Goal: Check status: Check status

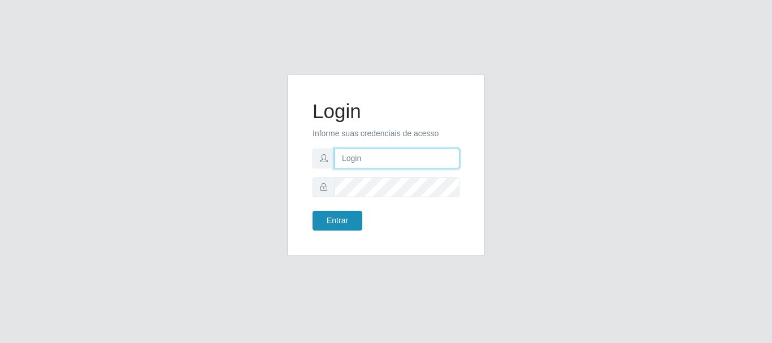
type input "caio@B1"
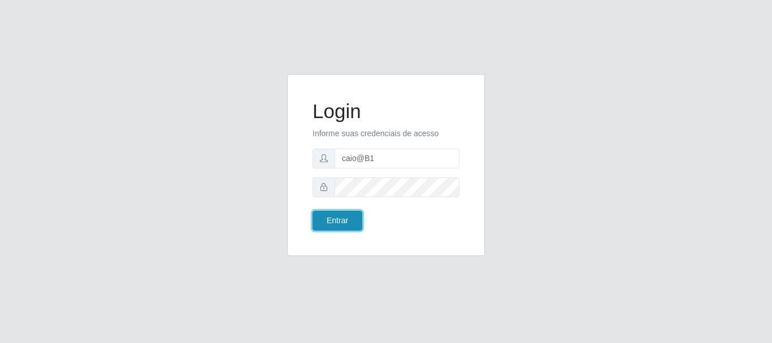
click at [338, 216] on button "Entrar" at bounding box center [338, 221] width 50 height 20
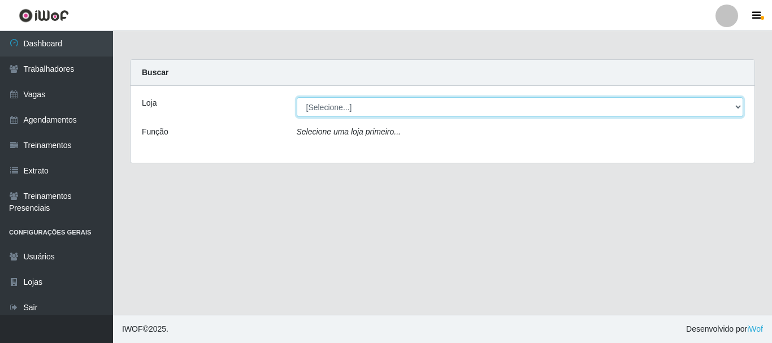
drag, startPoint x: 385, startPoint y: 107, endPoint x: 383, endPoint y: 116, distance: 9.2
click at [385, 107] on select "[Selecione...] Bemais Supermercados - B1 [GEOGRAPHIC_DATA]" at bounding box center [520, 107] width 447 height 20
select select "403"
click at [297, 97] on select "[Selecione...] Bemais Supermercados - B1 [GEOGRAPHIC_DATA]" at bounding box center [520, 107] width 447 height 20
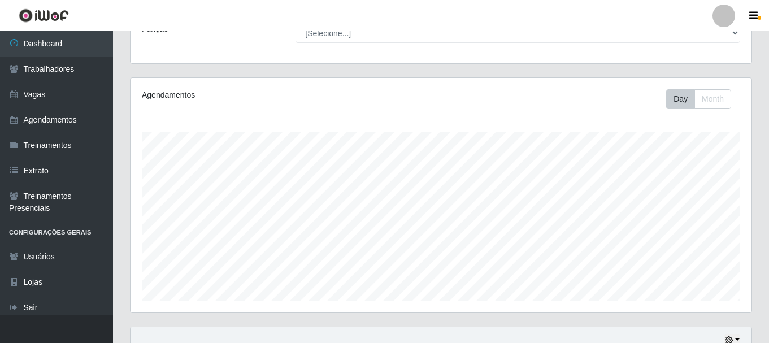
scroll to position [206, 0]
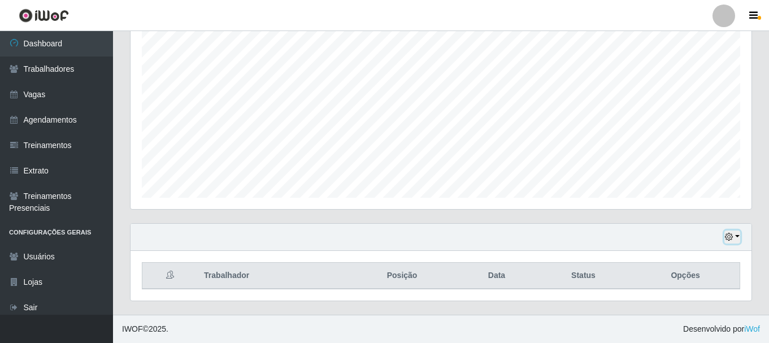
click at [726, 237] on icon "button" at bounding box center [729, 237] width 8 height 8
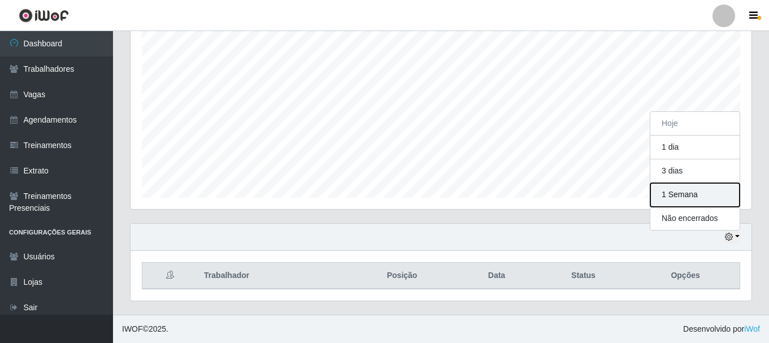
click at [676, 191] on button "1 Semana" at bounding box center [694, 195] width 89 height 24
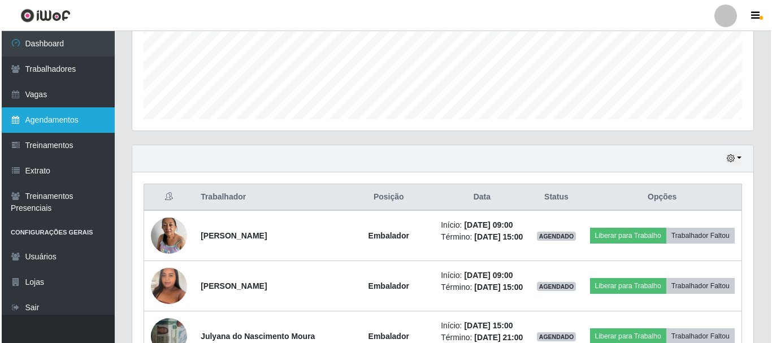
scroll to position [432, 0]
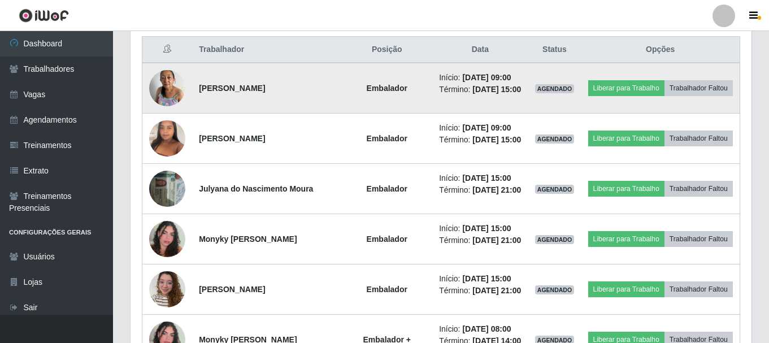
click at [165, 80] on img at bounding box center [167, 88] width 36 height 48
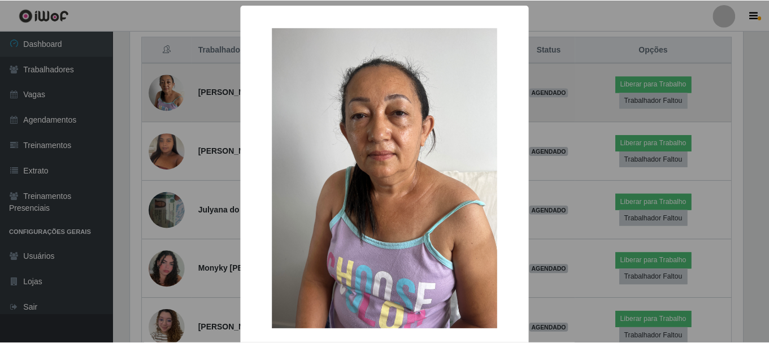
scroll to position [235, 615]
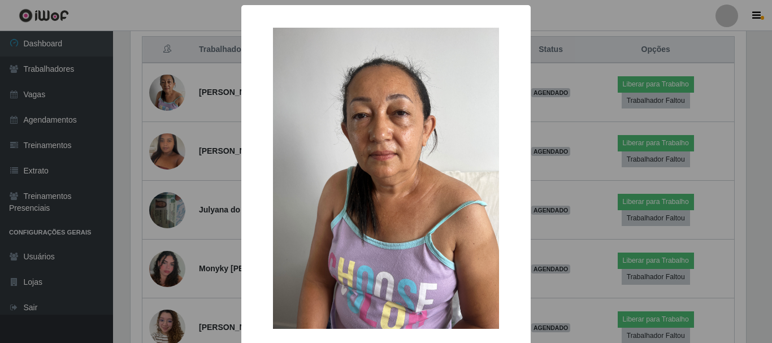
click at [175, 93] on div "× OK Cancel" at bounding box center [386, 171] width 772 height 343
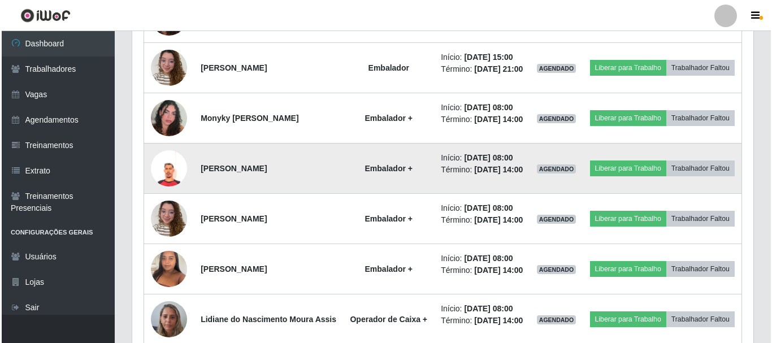
scroll to position [658, 0]
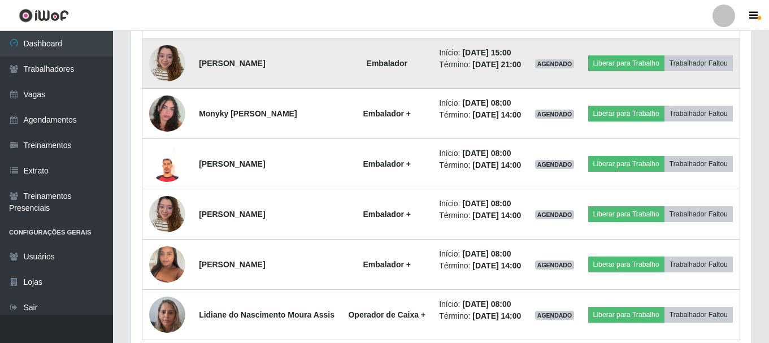
click at [173, 87] on img at bounding box center [167, 63] width 36 height 48
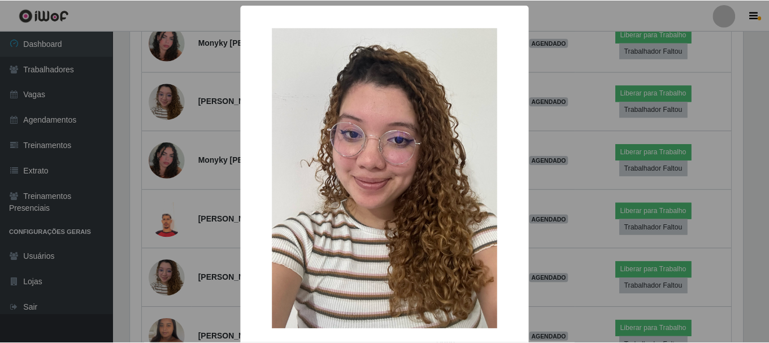
scroll to position [235, 615]
click at [171, 98] on div "× OK Cancel" at bounding box center [386, 171] width 772 height 343
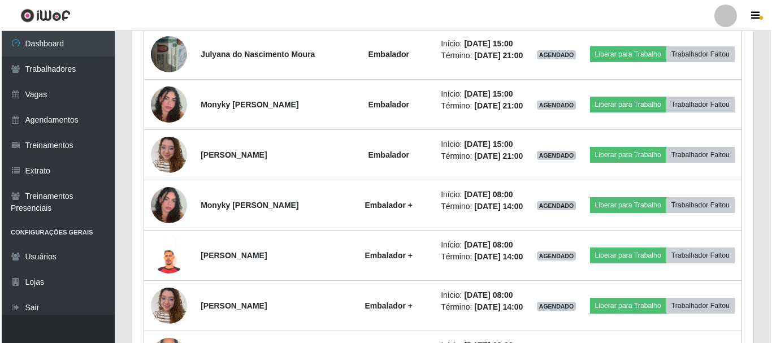
scroll to position [545, 0]
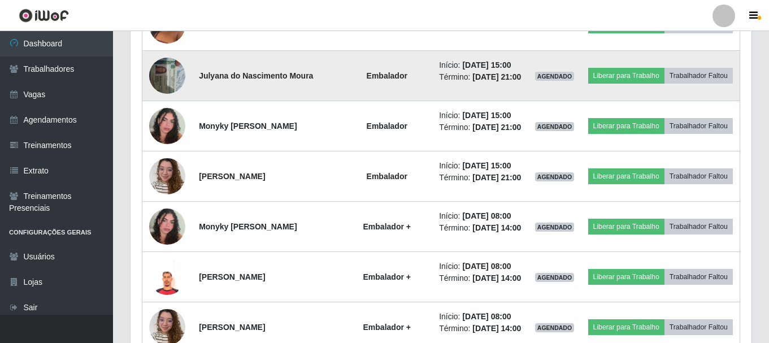
click at [170, 92] on img at bounding box center [167, 75] width 36 height 48
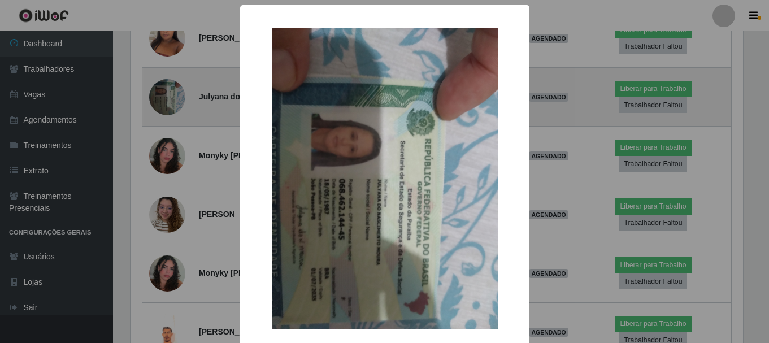
scroll to position [235, 615]
click at [170, 92] on div "× OK Cancel" at bounding box center [386, 171] width 772 height 343
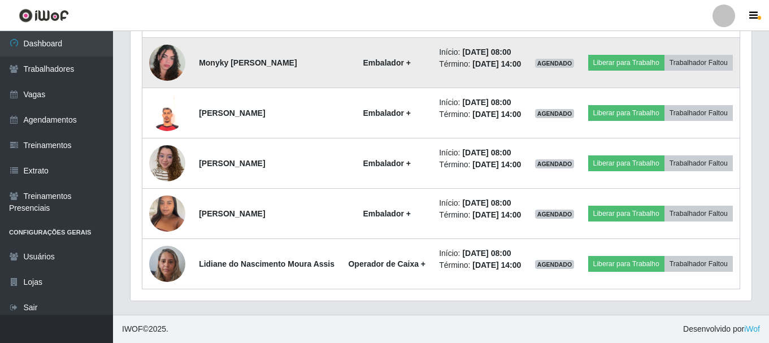
scroll to position [771, 0]
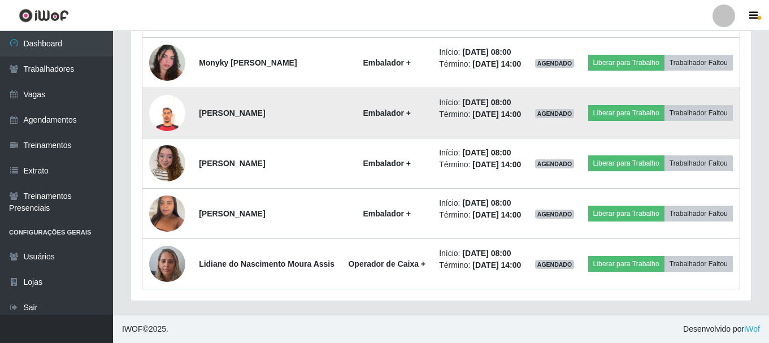
click at [168, 110] on img at bounding box center [167, 113] width 36 height 36
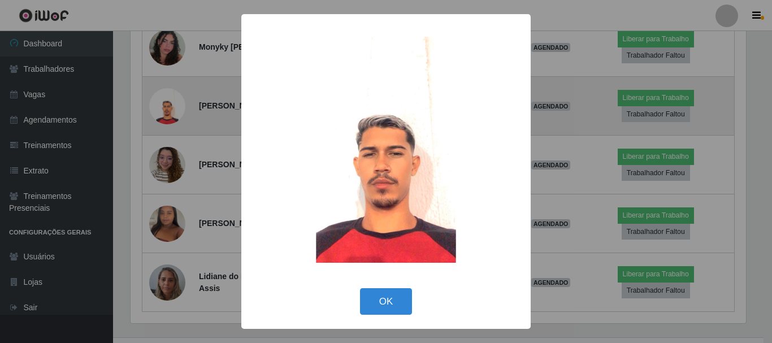
click at [168, 110] on div "× OK Cancel" at bounding box center [386, 171] width 772 height 343
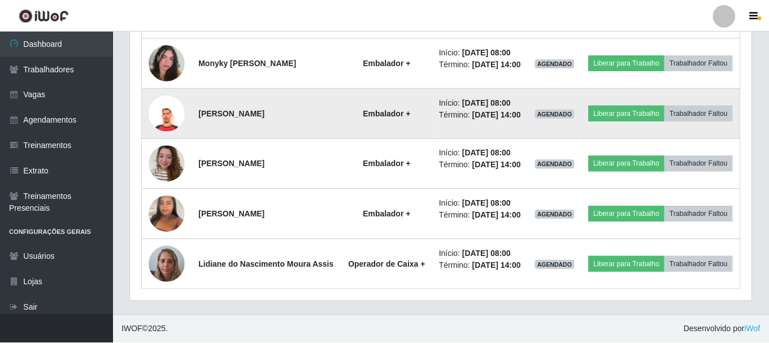
scroll to position [235, 621]
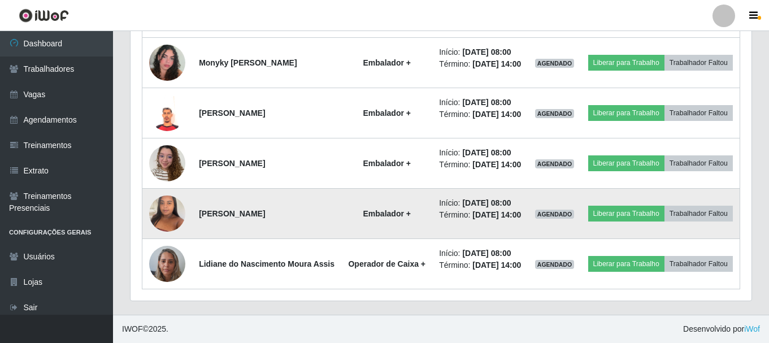
click at [164, 224] on img at bounding box center [167, 213] width 36 height 48
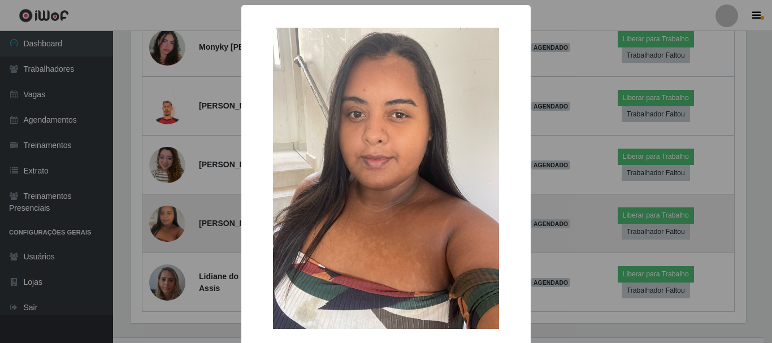
click at [165, 224] on div "× OK Cancel" at bounding box center [386, 171] width 772 height 343
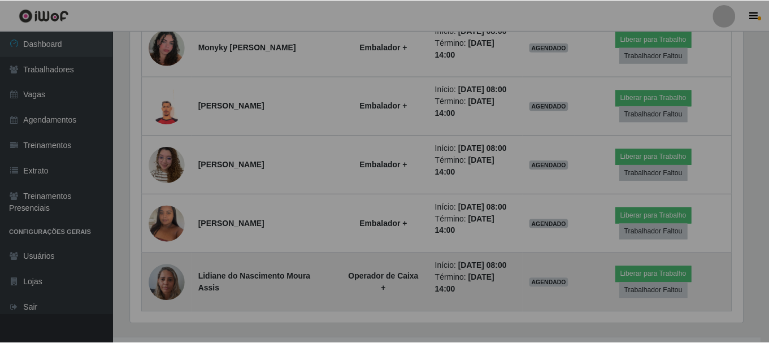
scroll to position [235, 621]
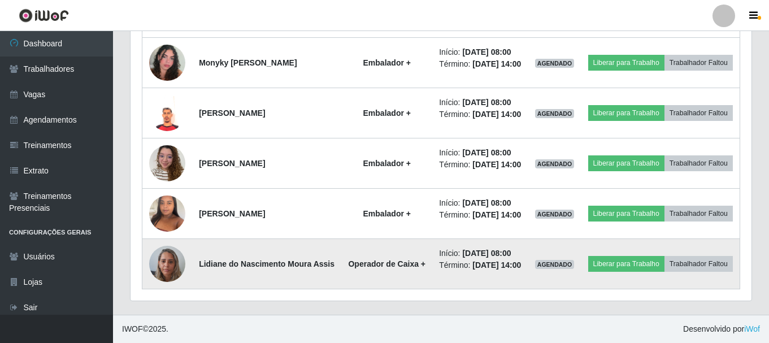
click at [174, 277] on img at bounding box center [167, 264] width 36 height 48
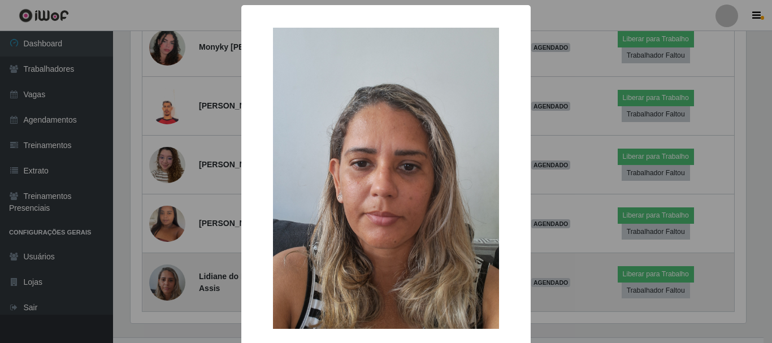
click at [174, 277] on div "× OK Cancel" at bounding box center [386, 171] width 772 height 343
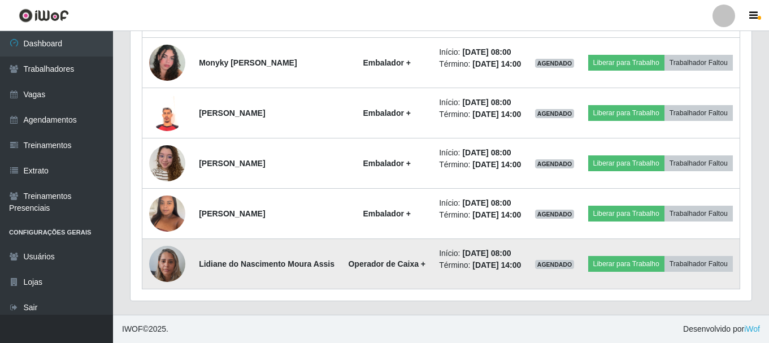
click at [163, 278] on img at bounding box center [167, 264] width 36 height 48
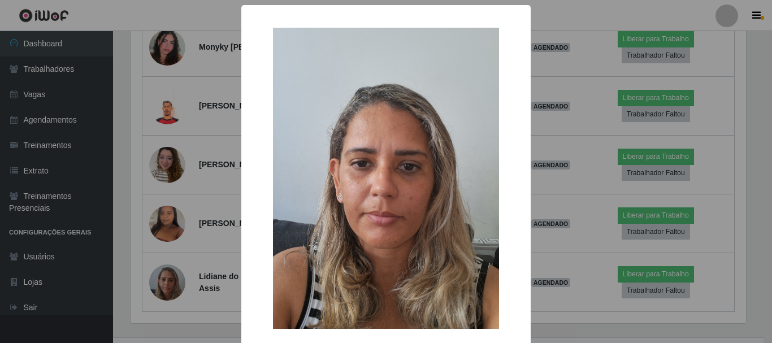
click at [190, 205] on div "× OK Cancel" at bounding box center [386, 171] width 772 height 343
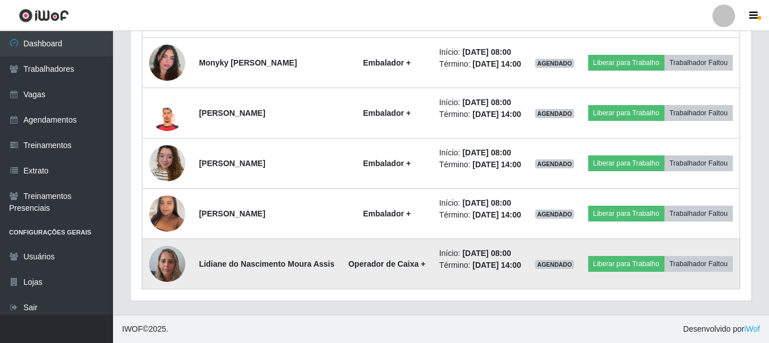
click at [174, 288] on img at bounding box center [167, 264] width 36 height 48
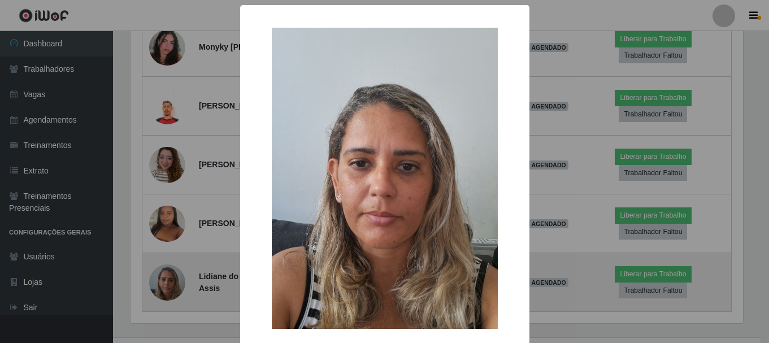
scroll to position [235, 615]
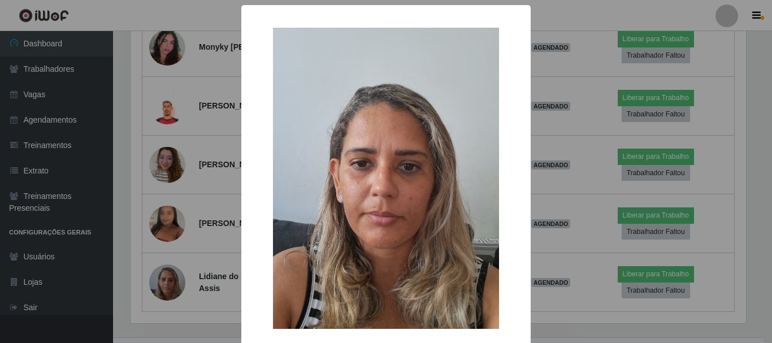
click at [603, 65] on div "× OK Cancel" at bounding box center [386, 171] width 772 height 343
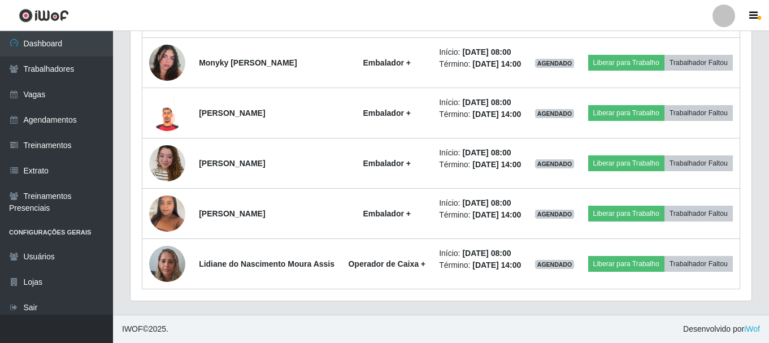
scroll to position [235, 621]
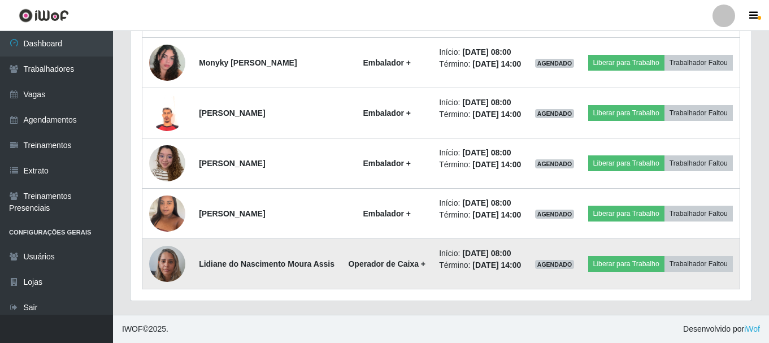
click at [177, 283] on img at bounding box center [167, 264] width 36 height 48
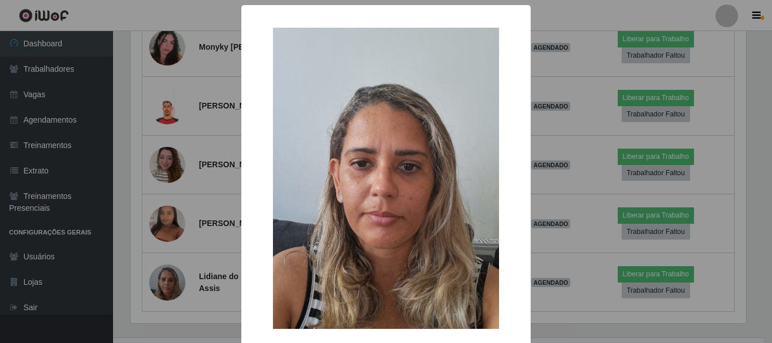
click at [593, 211] on div "× OK Cancel" at bounding box center [386, 171] width 772 height 343
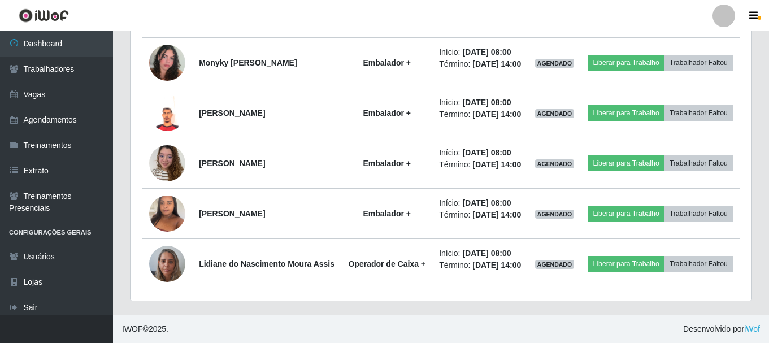
scroll to position [235, 621]
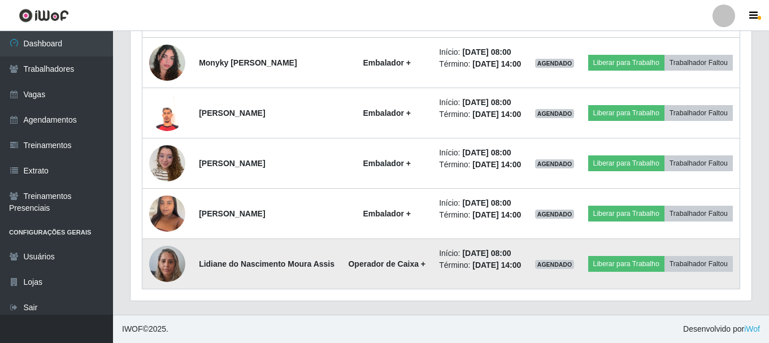
click at [171, 270] on img at bounding box center [167, 264] width 36 height 48
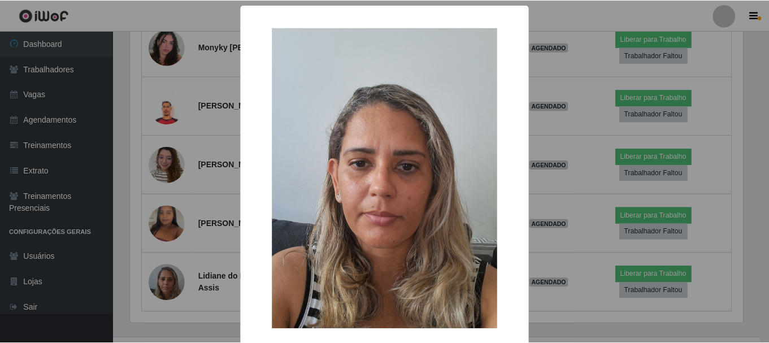
scroll to position [57, 0]
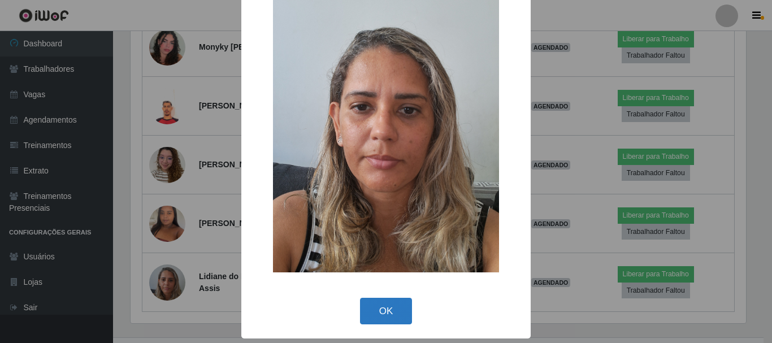
click at [374, 308] on button "OK" at bounding box center [386, 311] width 53 height 27
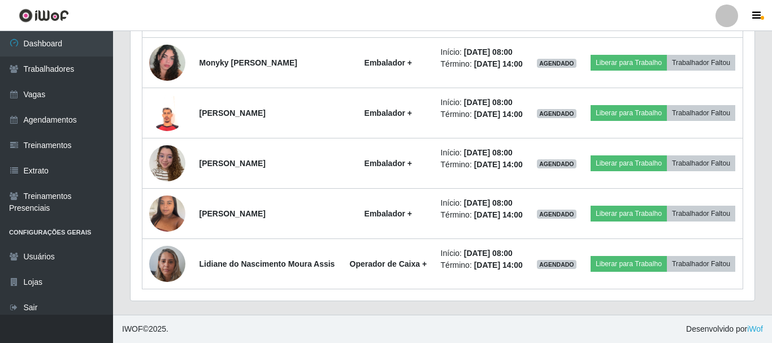
scroll to position [235, 621]
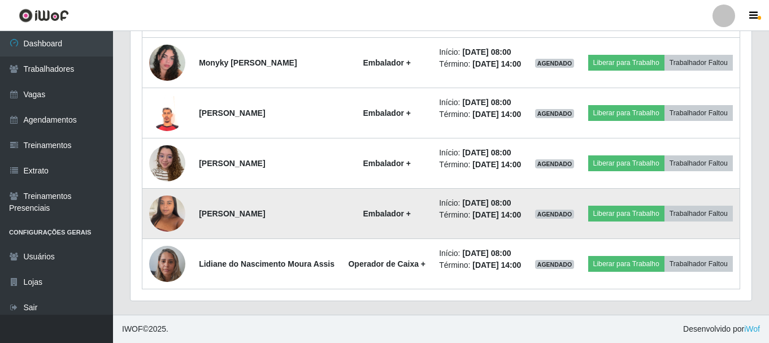
click at [167, 225] on img at bounding box center [167, 213] width 36 height 48
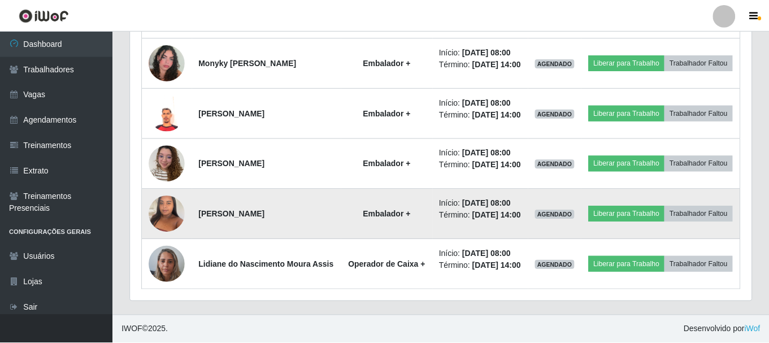
scroll to position [235, 615]
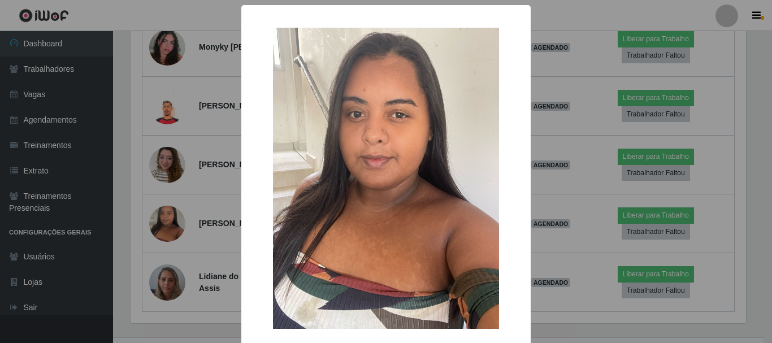
click at [241, 189] on div "× OK Cancel" at bounding box center [385, 200] width 289 height 391
click at [166, 158] on div "× OK Cancel" at bounding box center [386, 171] width 772 height 343
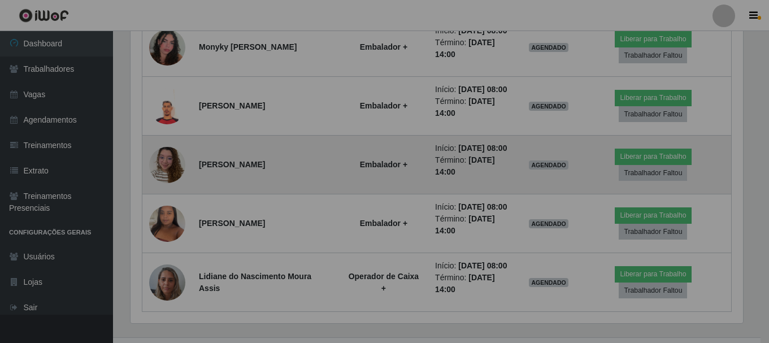
scroll to position [235, 621]
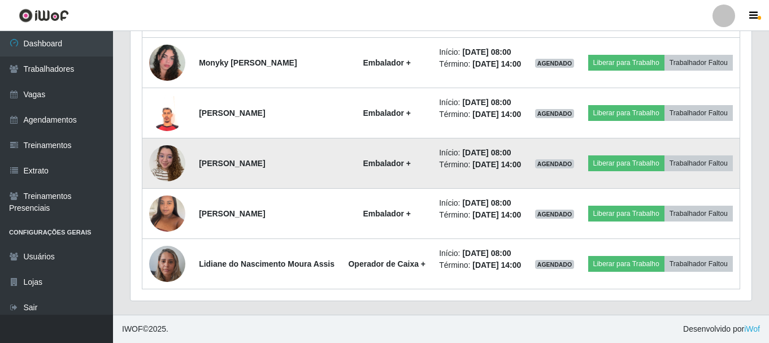
click at [177, 164] on img at bounding box center [167, 163] width 36 height 48
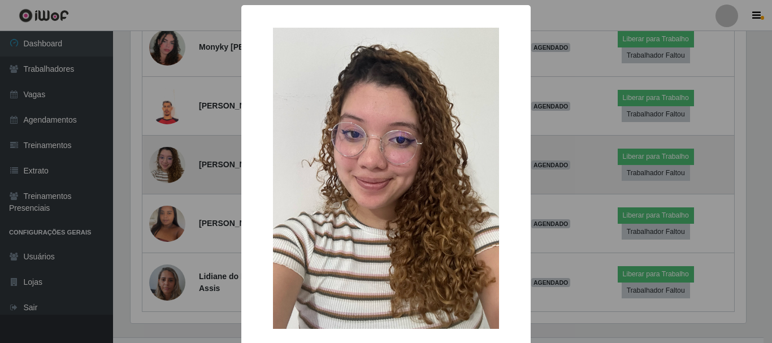
click at [177, 164] on div "× OK Cancel" at bounding box center [386, 171] width 772 height 343
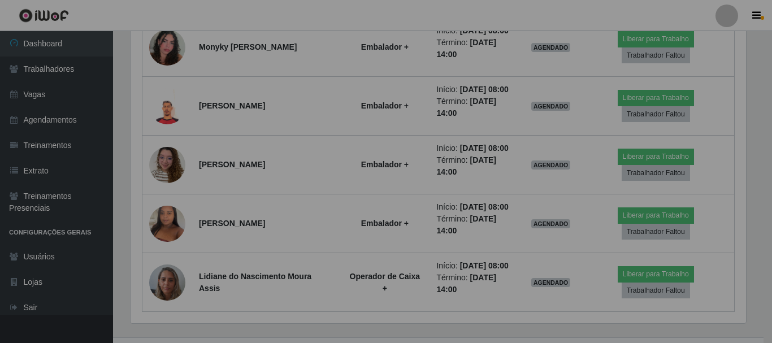
scroll to position [235, 621]
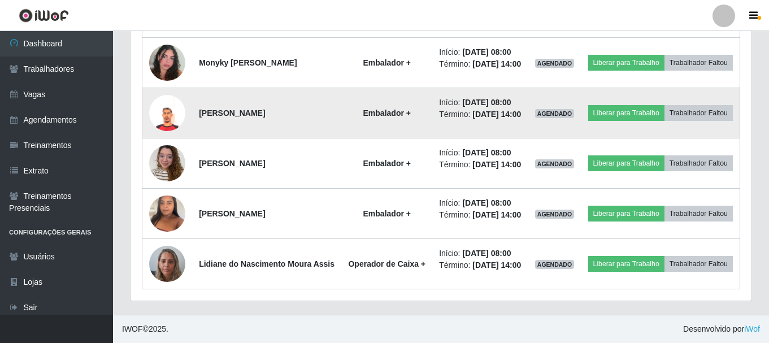
click at [163, 114] on img at bounding box center [167, 113] width 36 height 36
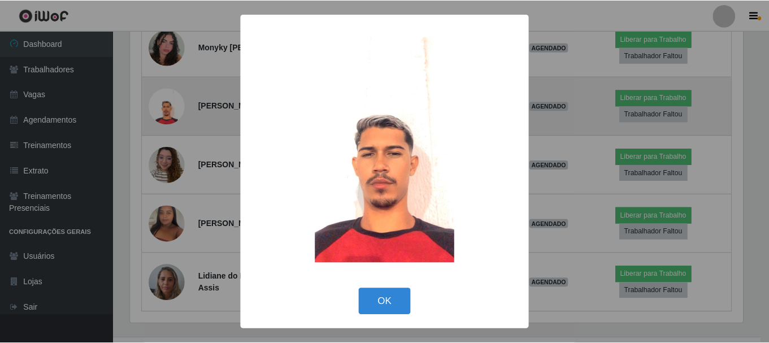
scroll to position [235, 615]
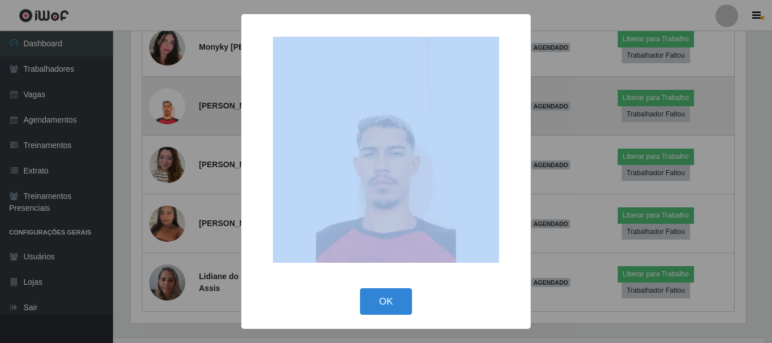
click at [163, 114] on div "× OK Cancel" at bounding box center [386, 171] width 772 height 343
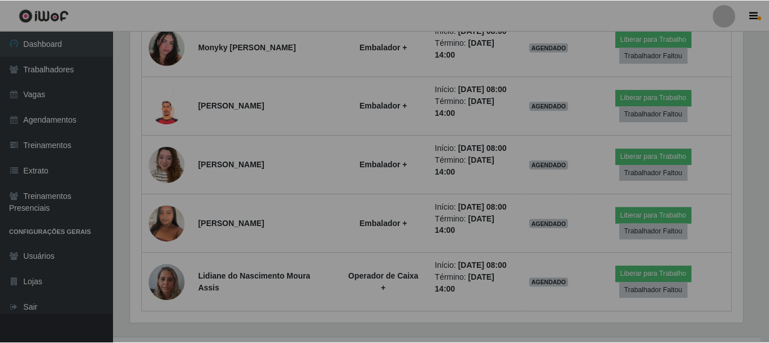
scroll to position [235, 621]
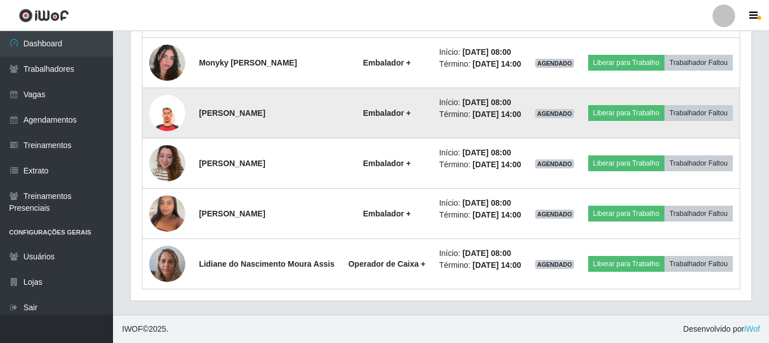
click at [167, 109] on img at bounding box center [167, 113] width 36 height 36
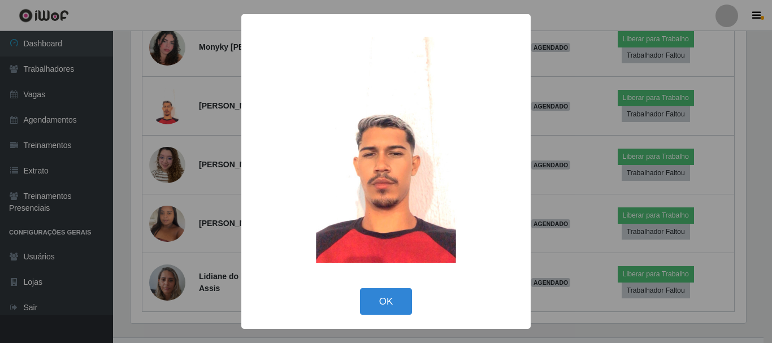
click at [158, 105] on div "× OK Cancel" at bounding box center [386, 171] width 772 height 343
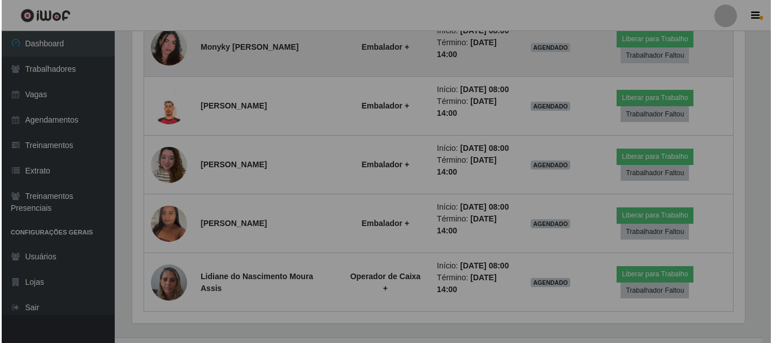
scroll to position [235, 621]
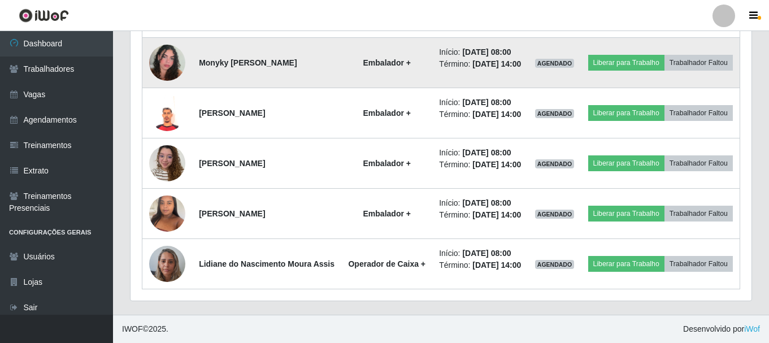
click at [167, 47] on img at bounding box center [167, 63] width 36 height 64
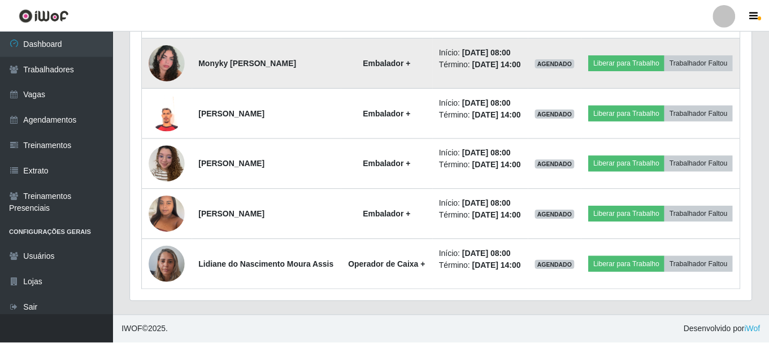
scroll to position [235, 615]
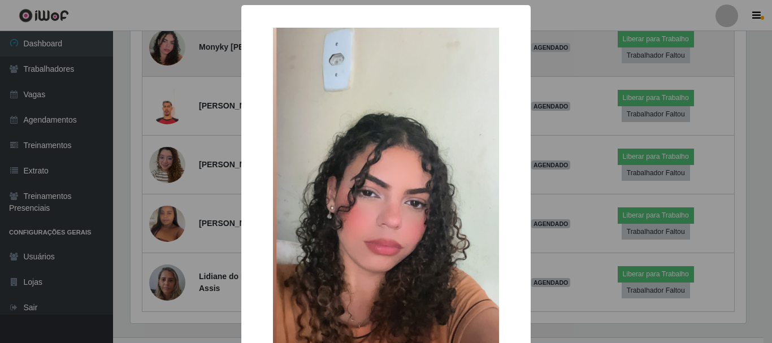
click at [167, 47] on div "× OK Cancel" at bounding box center [386, 171] width 772 height 343
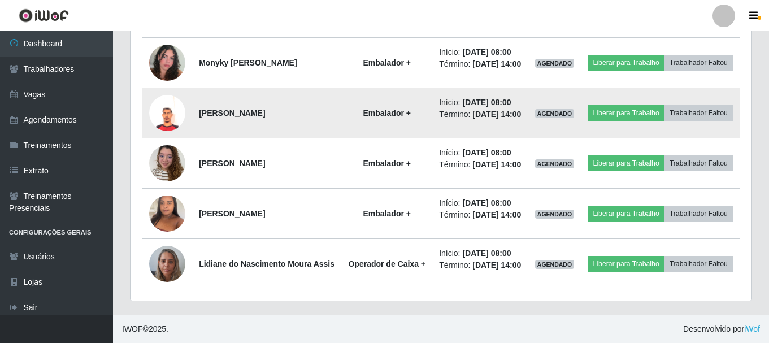
scroll to position [658, 0]
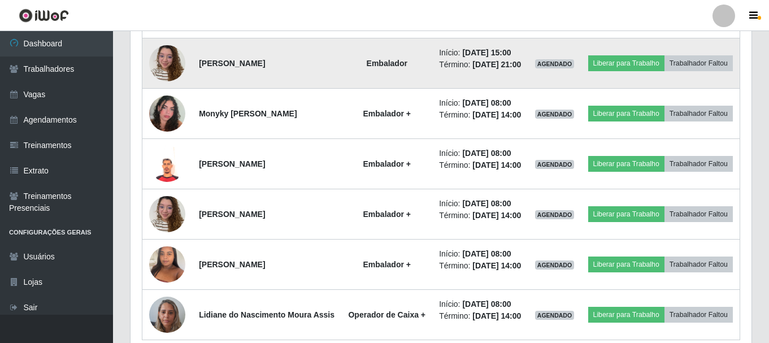
click at [167, 87] on img at bounding box center [167, 63] width 36 height 48
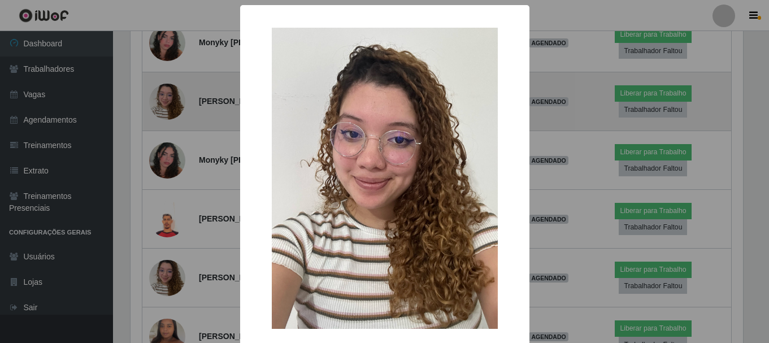
scroll to position [235, 615]
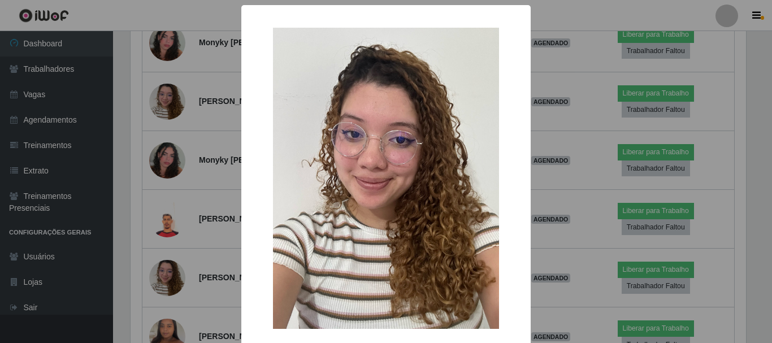
click at [167, 101] on div "× OK Cancel" at bounding box center [386, 171] width 772 height 343
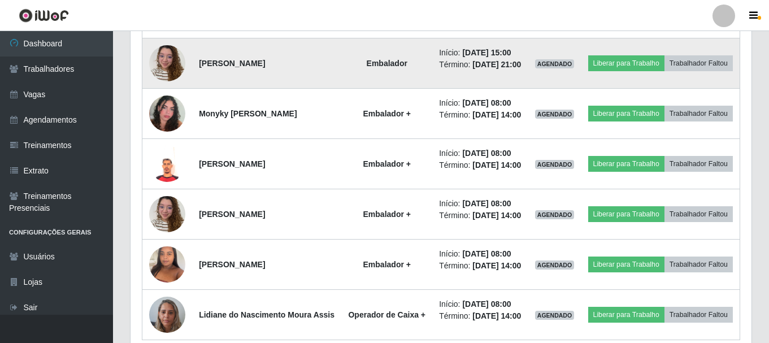
scroll to position [235, 621]
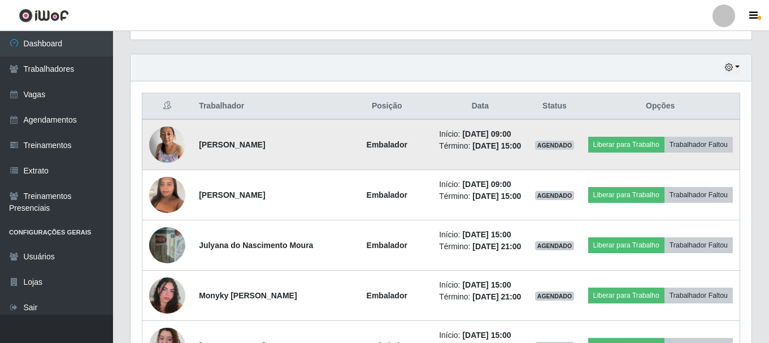
click at [173, 146] on img at bounding box center [167, 144] width 36 height 48
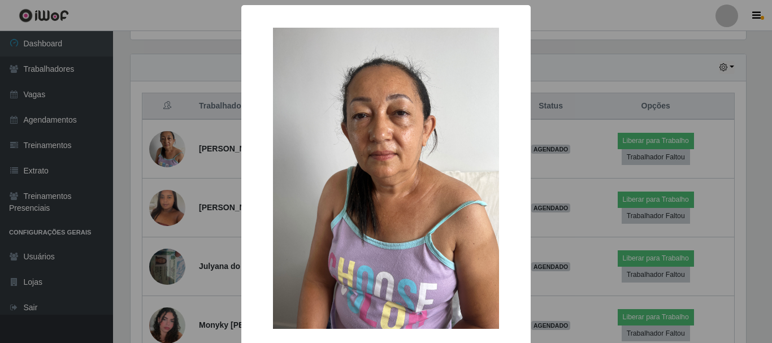
click at [212, 163] on div "× OK Cancel" at bounding box center [386, 171] width 772 height 343
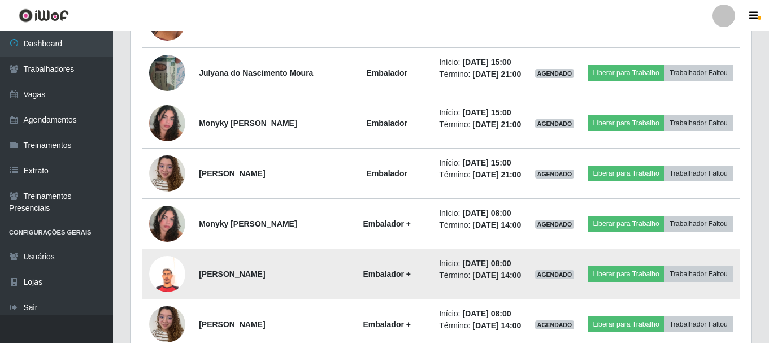
scroll to position [568, 0]
